Goal: Check status: Check status

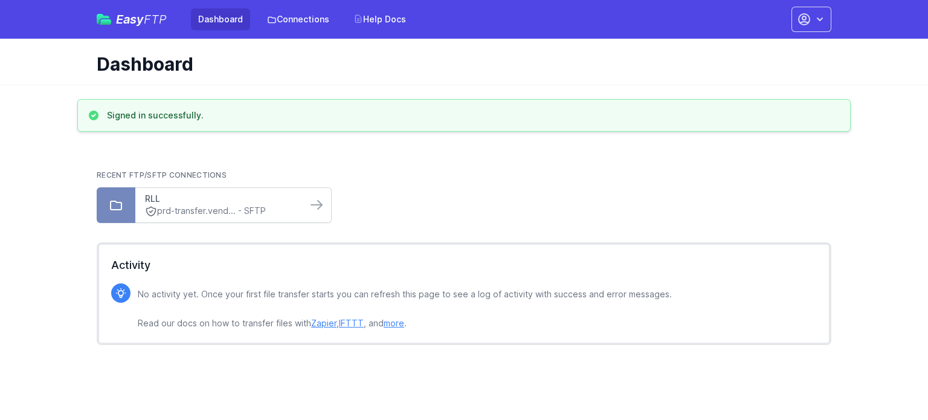
click at [184, 199] on link "RLL" at bounding box center [221, 199] width 152 height 12
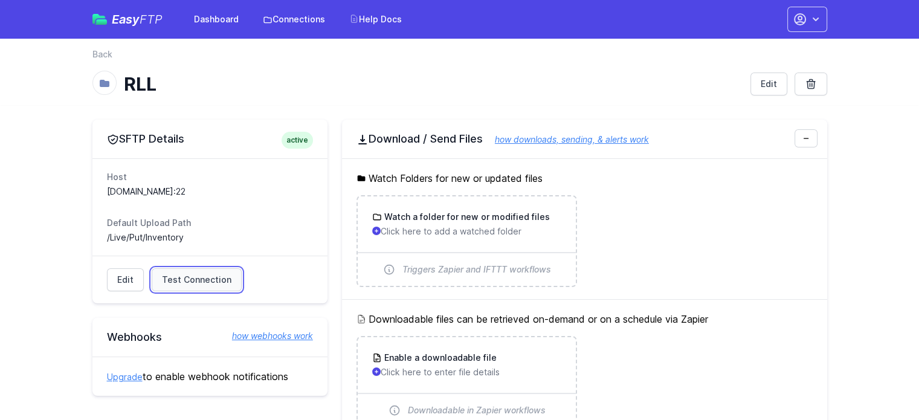
click at [174, 283] on span "Test Connection" at bounding box center [196, 280] width 69 height 12
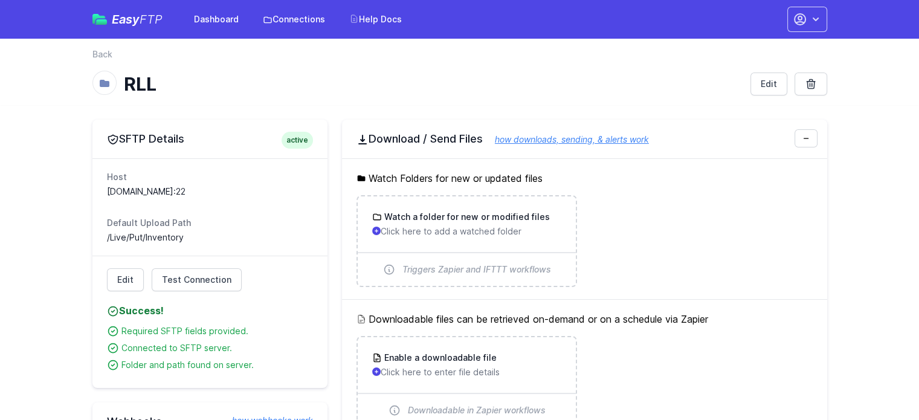
click at [98, 85] on icon at bounding box center [104, 83] width 12 height 12
click at [146, 74] on h1 "RLL" at bounding box center [432, 84] width 617 height 22
click at [219, 16] on link "Dashboard" at bounding box center [216, 19] width 59 height 22
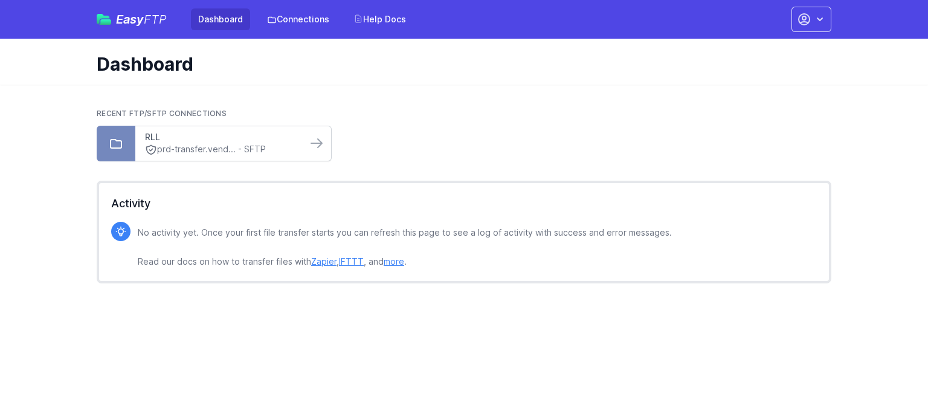
click at [195, 140] on link "RLL" at bounding box center [221, 137] width 152 height 12
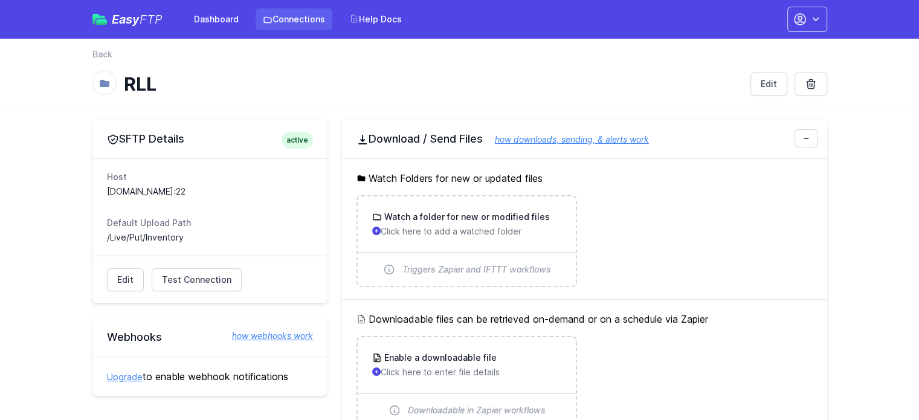
click at [315, 18] on link "Connections" at bounding box center [294, 19] width 77 height 22
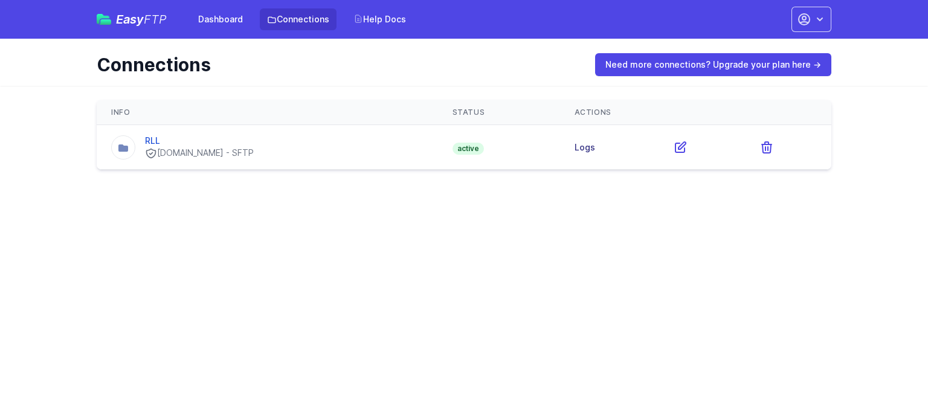
click at [595, 143] on link "Logs" at bounding box center [585, 147] width 21 height 10
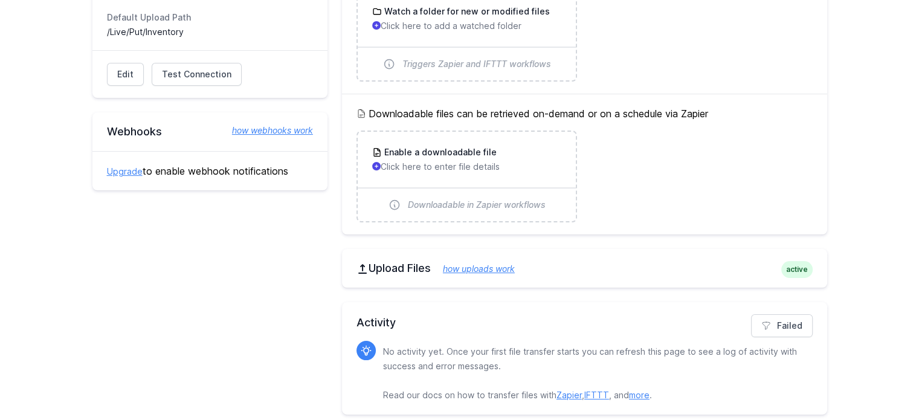
scroll to position [212, 0]
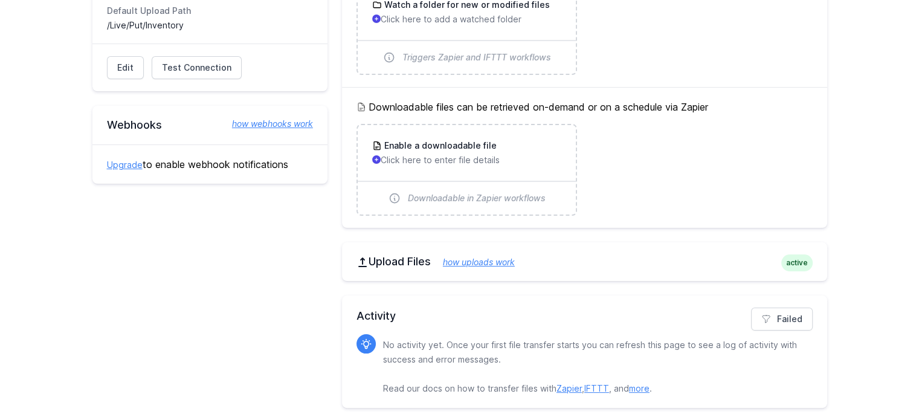
click at [590, 385] on link "IFTTT" at bounding box center [596, 388] width 25 height 10
